Goal: Task Accomplishment & Management: Use online tool/utility

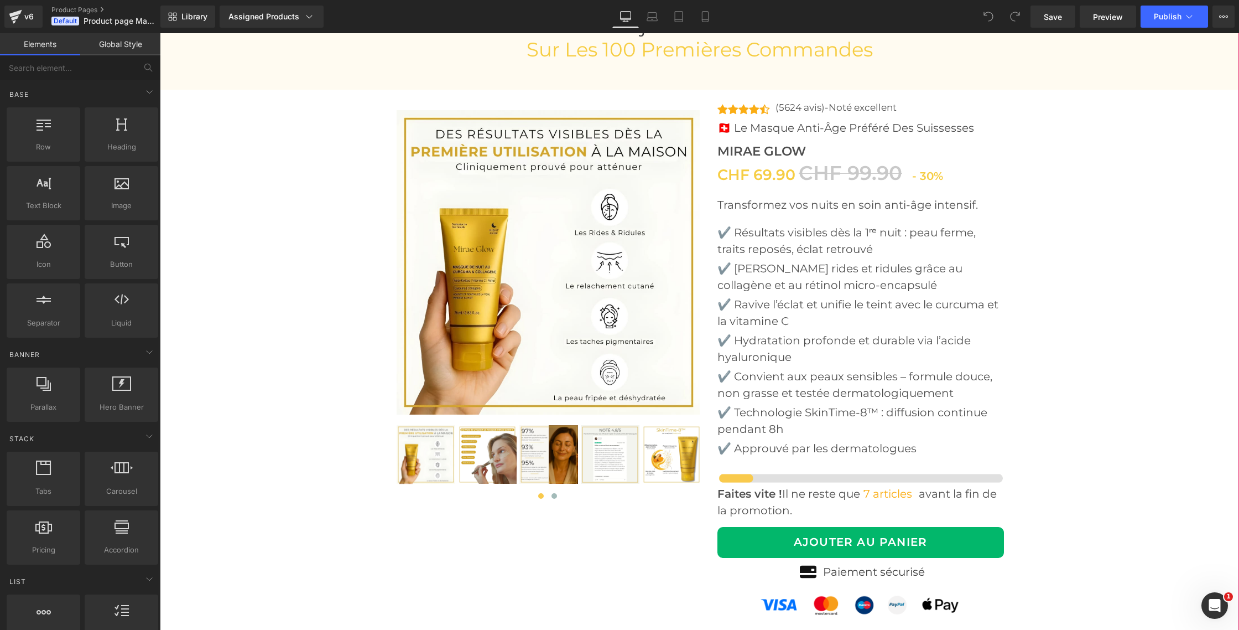
scroll to position [5056, 0]
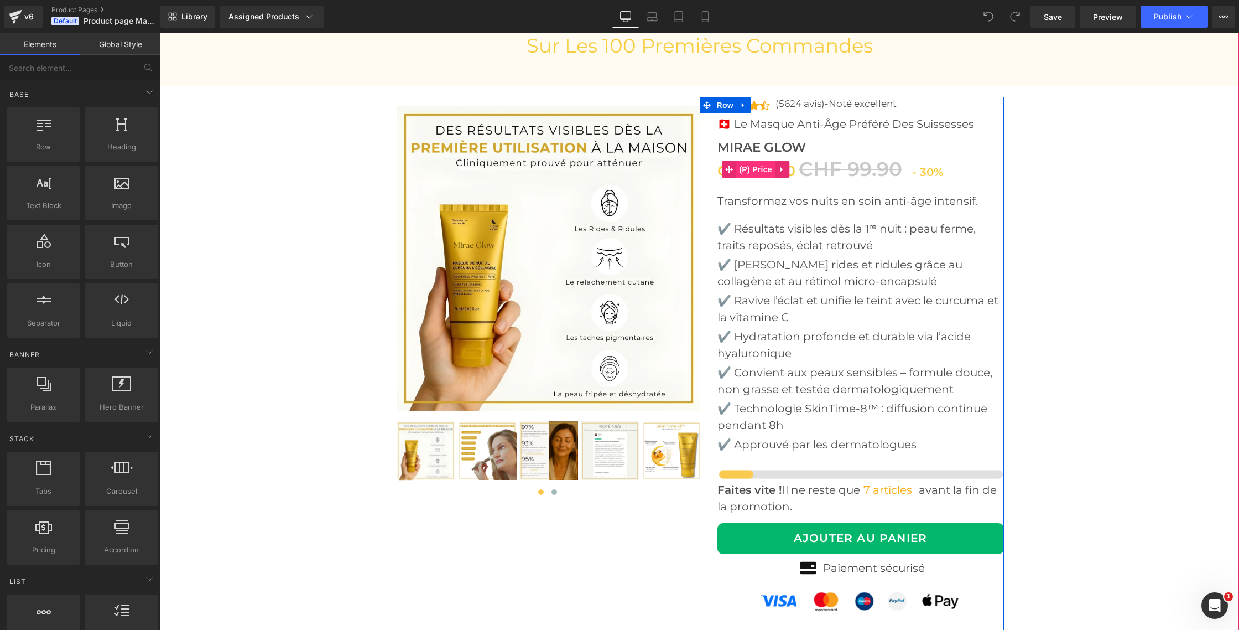
click at [765, 171] on span "(P) Price" at bounding box center [755, 169] width 39 height 17
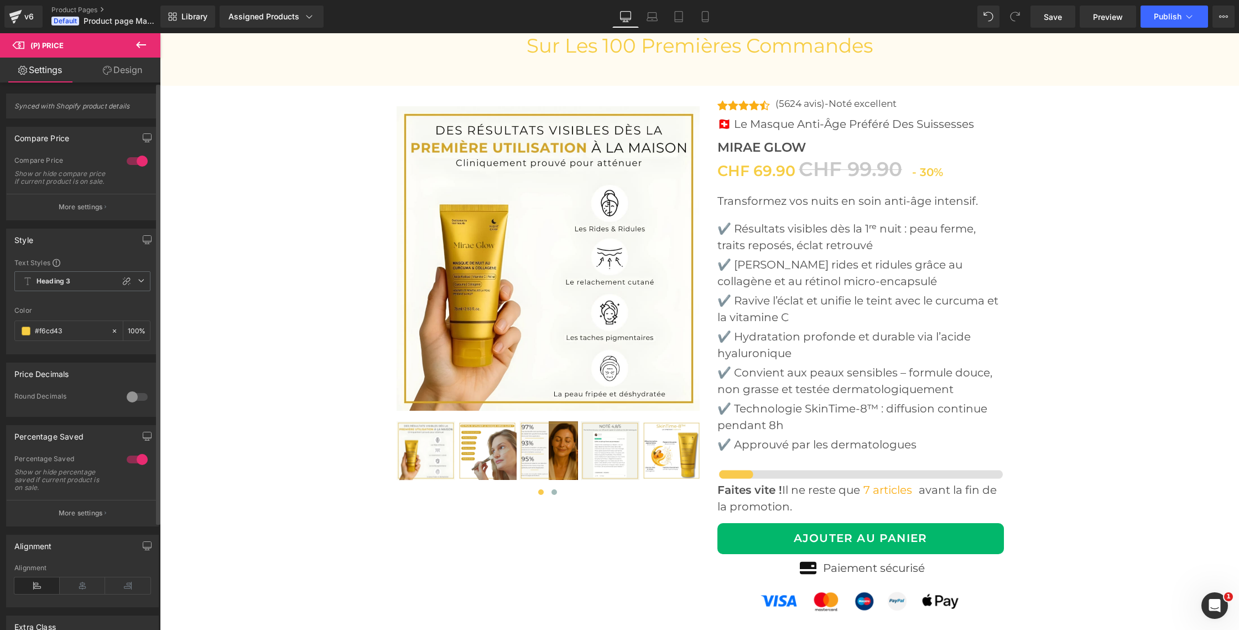
click at [127, 468] on div at bounding box center [137, 459] width 27 height 18
click at [1051, 20] on span "Save" at bounding box center [1053, 17] width 18 height 12
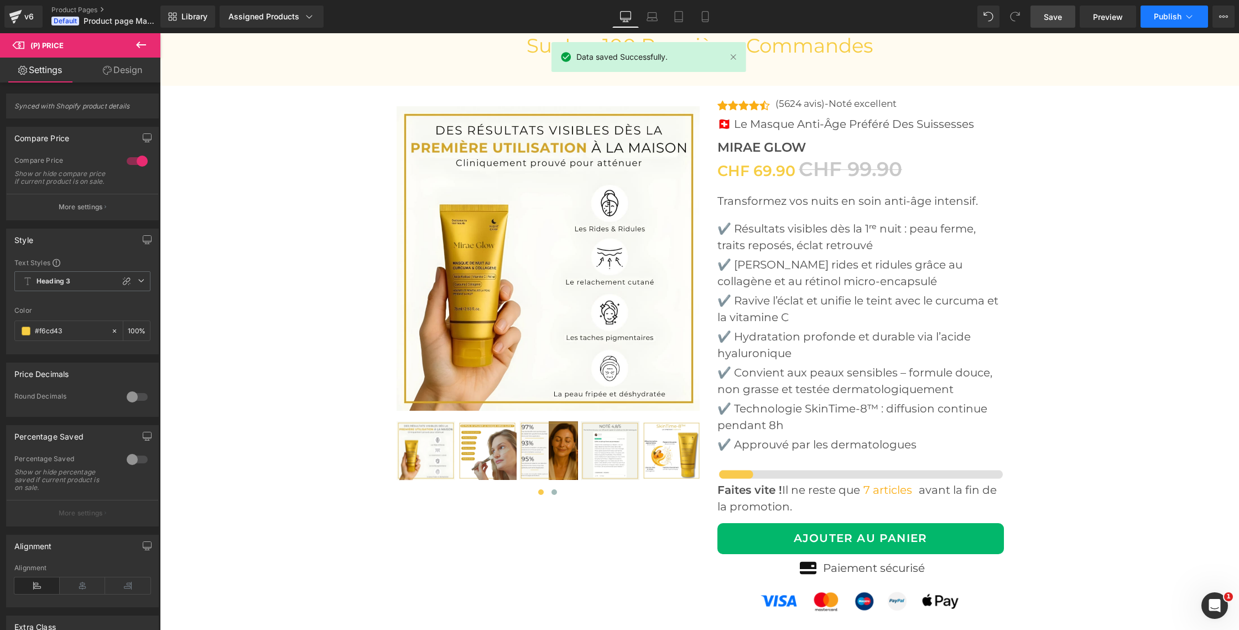
click at [1176, 20] on span "Publish" at bounding box center [1168, 16] width 28 height 9
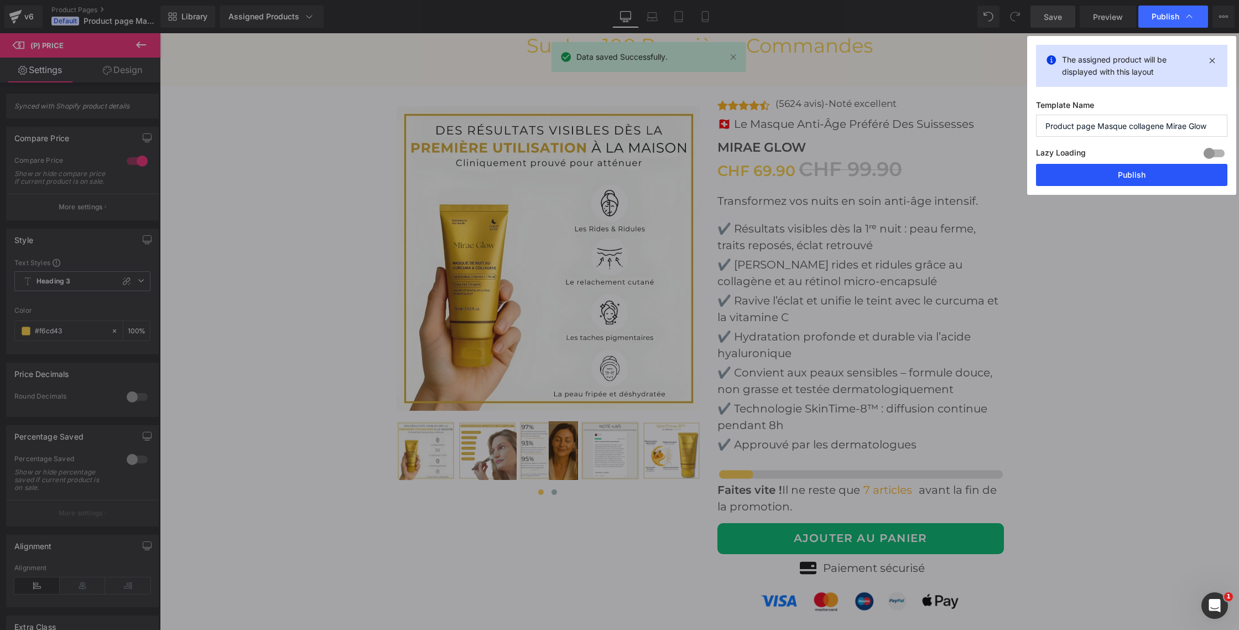
click at [1118, 173] on button "Publish" at bounding box center [1131, 175] width 191 height 22
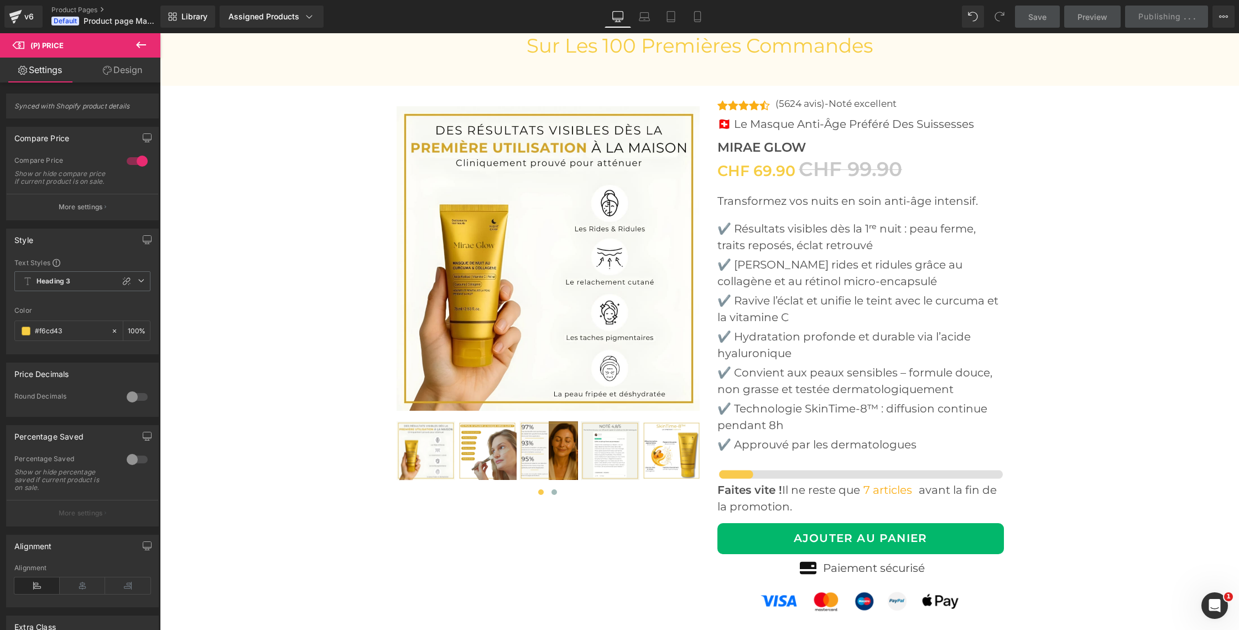
scroll to position [1, 0]
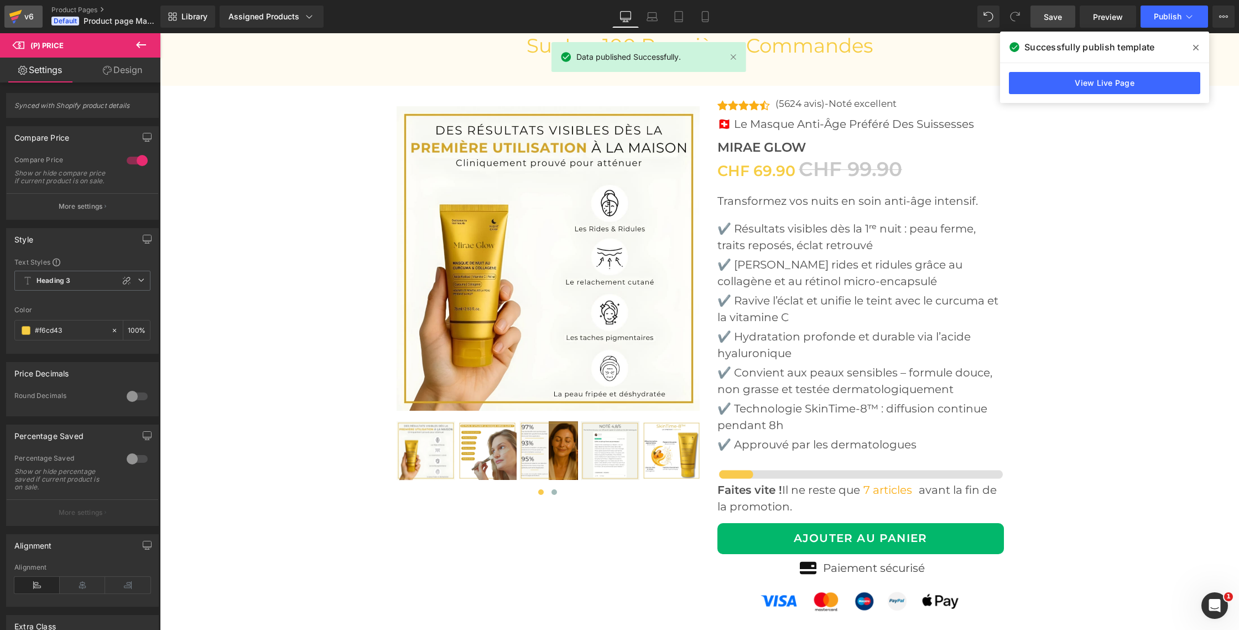
click at [24, 15] on div "v6" at bounding box center [29, 16] width 14 height 14
